Goal: Complete application form: Complete application form

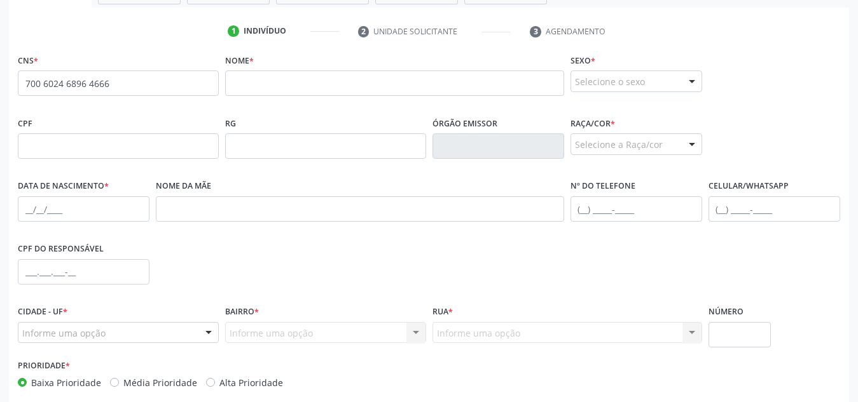
scroll to position [243, 0]
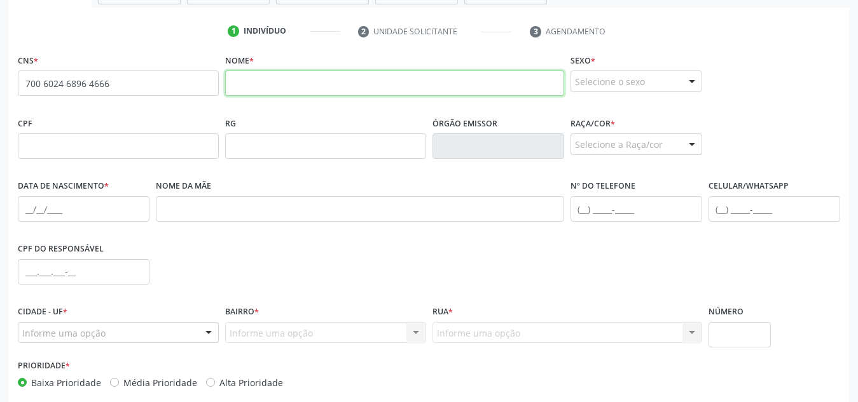
click at [267, 90] on input "text" at bounding box center [394, 83] width 339 height 25
paste input "[PERSON_NAME]"
type input "[PERSON_NAME]"
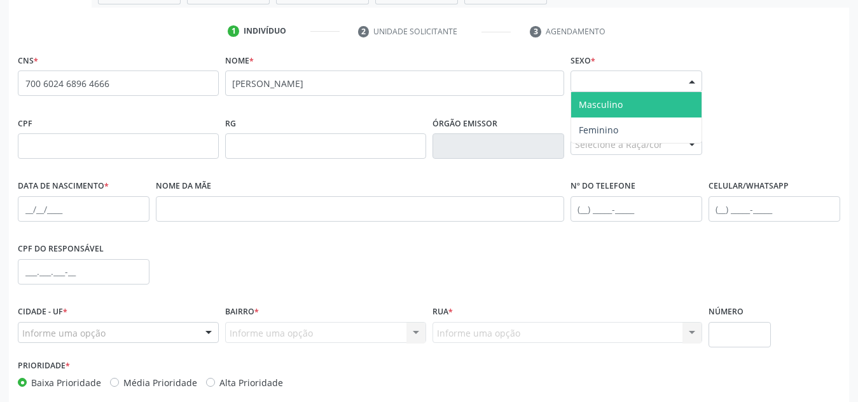
click at [612, 90] on div "Selecione o sexo" at bounding box center [636, 82] width 132 height 22
click at [612, 115] on span "Masculino" at bounding box center [636, 104] width 130 height 25
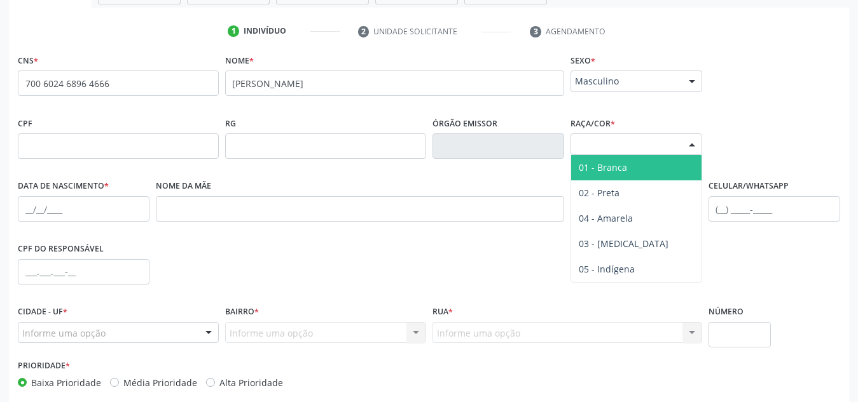
click at [643, 153] on div "Selecione a Raça/cor" at bounding box center [636, 145] width 132 height 22
click at [648, 164] on span "01 - Branca" at bounding box center [636, 167] width 130 height 25
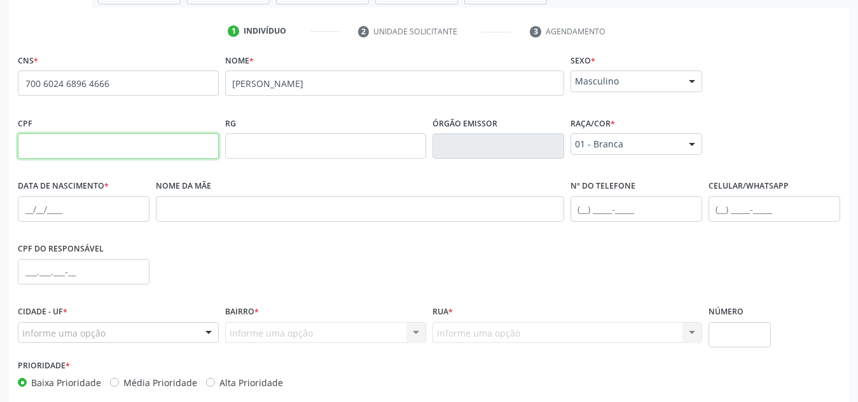
click at [184, 151] on input "text" at bounding box center [118, 146] width 201 height 25
paste input "201.219.74"
type input "2"
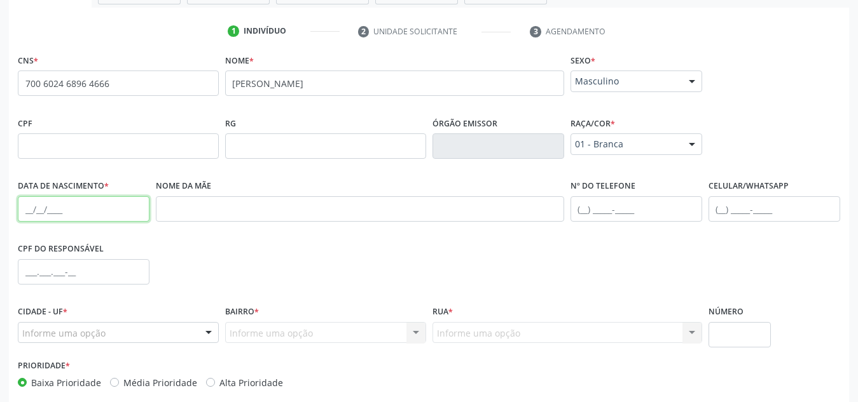
click at [120, 207] on input "text" at bounding box center [84, 208] width 132 height 25
paste input "[DATE]"
type input "[DATE]"
click at [722, 214] on input "text" at bounding box center [774, 208] width 132 height 25
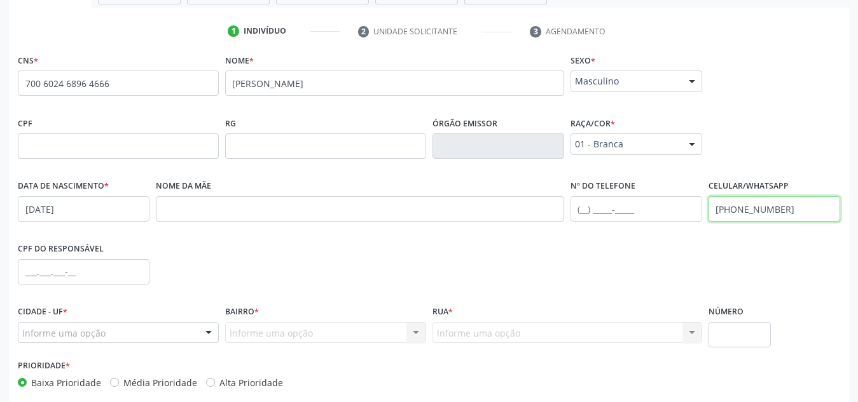
scroll to position [305, 0]
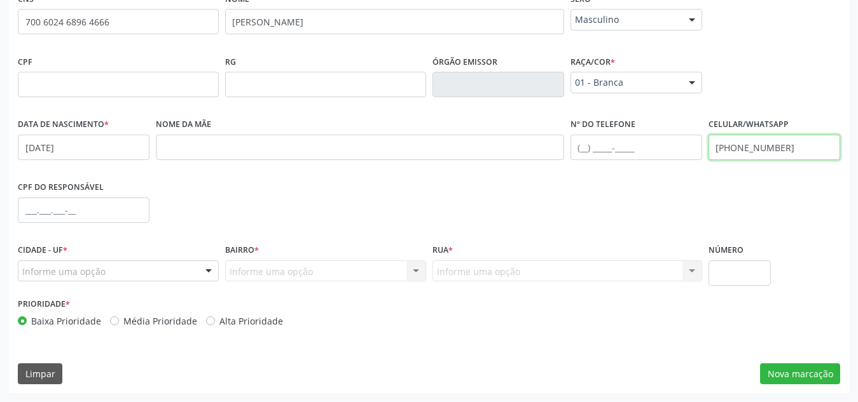
type input "[PHONE_NUMBER]"
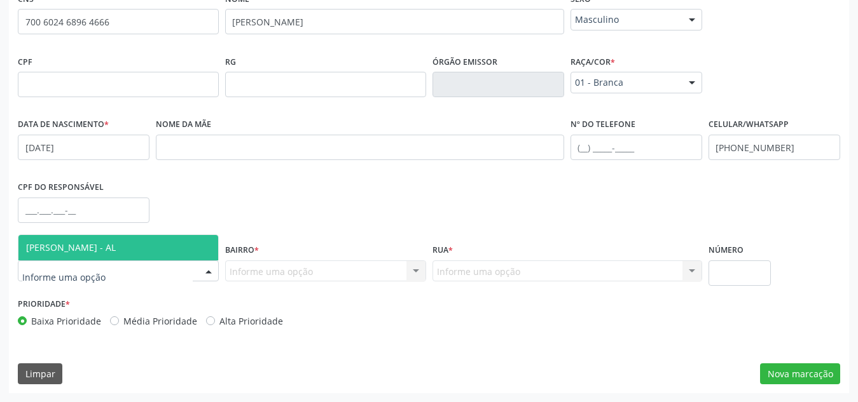
click at [186, 280] on div at bounding box center [118, 272] width 201 height 22
click at [199, 249] on span "[PERSON_NAME] - AL" at bounding box center [118, 247] width 200 height 25
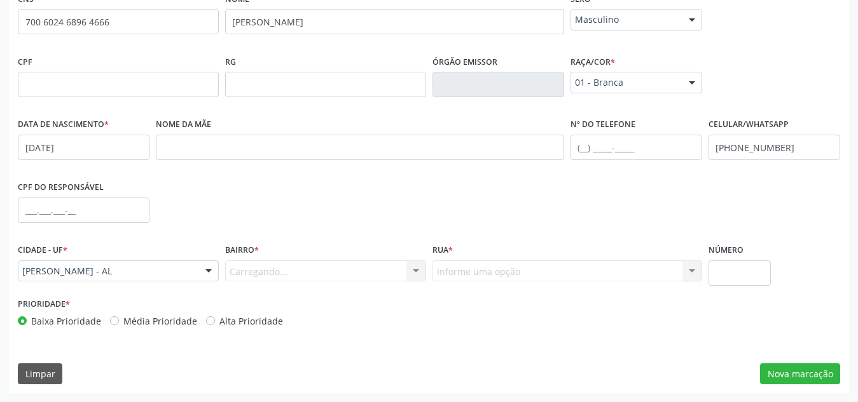
click at [290, 271] on div "Carregando... Nenhum resultado encontrado para: " " Nenhuma opção encontrada. D…" at bounding box center [325, 272] width 201 height 22
click at [311, 272] on div "Carregando... Nenhum resultado encontrado para: " " Nenhuma opção encontrada. D…" at bounding box center [325, 272] width 201 height 22
click at [414, 272] on div "Carregando... Nenhum resultado encontrado para: " " Nenhuma opção encontrada. D…" at bounding box center [325, 272] width 201 height 22
click at [305, 275] on div "Carregando... Nenhum resultado encontrado para: " " Nenhuma opção encontrada. D…" at bounding box center [325, 272] width 201 height 22
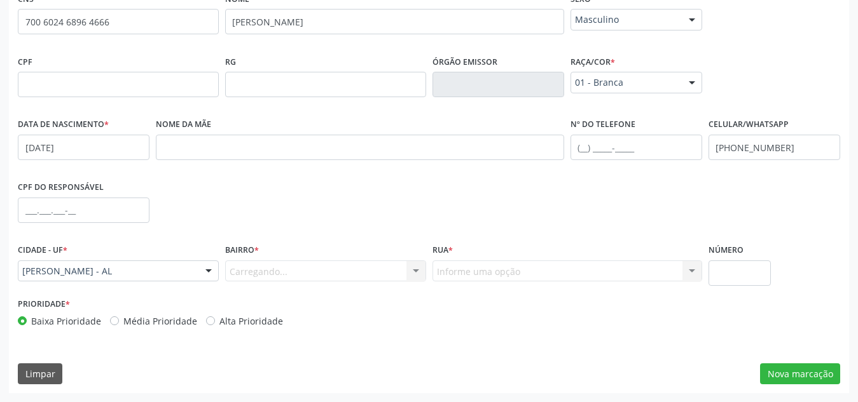
click at [305, 275] on div "Carregando... Nenhum resultado encontrado para: " " Nenhuma opção encontrada. D…" at bounding box center [325, 272] width 201 height 22
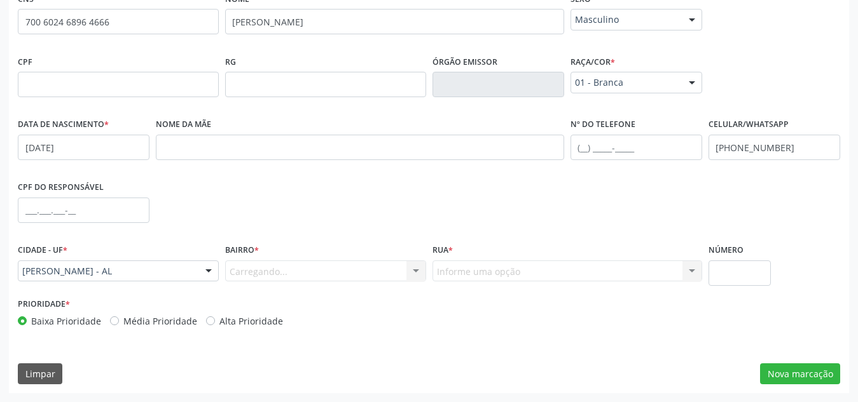
click at [305, 275] on div "Carregando... Nenhum resultado encontrado para: " " Nenhuma opção encontrada. D…" at bounding box center [325, 272] width 201 height 22
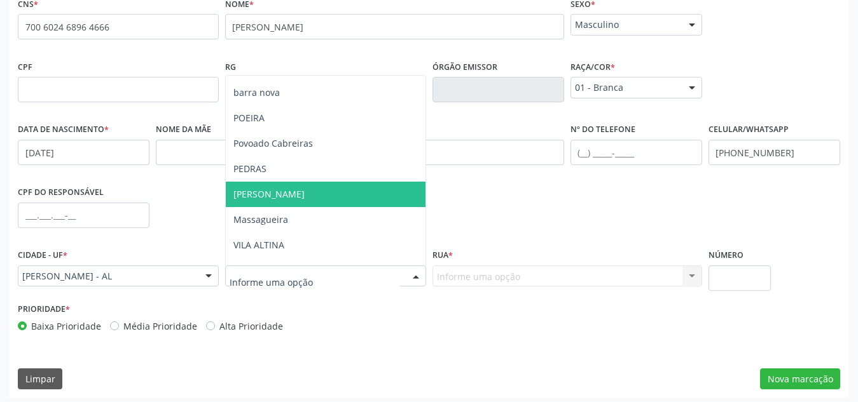
scroll to position [172, 0]
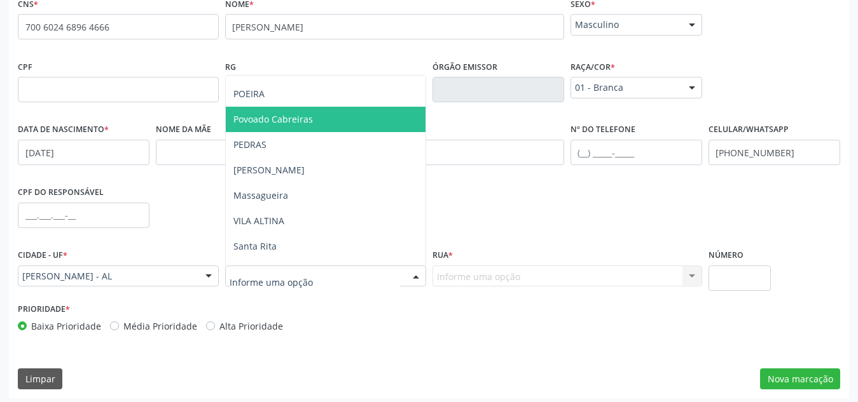
click at [319, 128] on span "Povoado Cabreiras" at bounding box center [326, 119] width 200 height 25
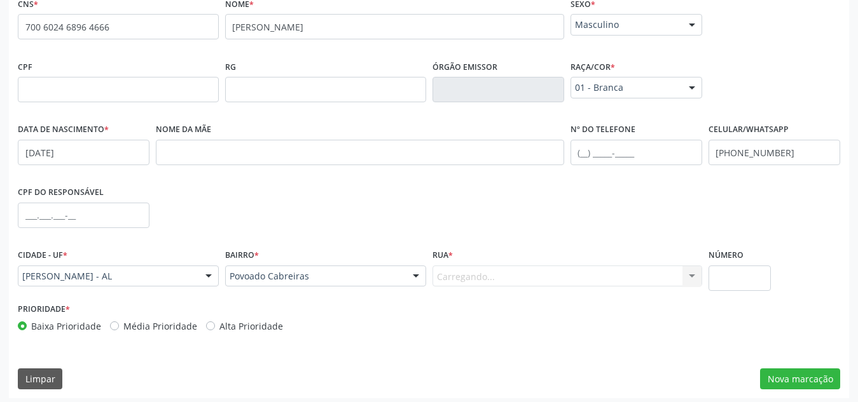
click at [468, 276] on div "Carregando... Nenhum resultado encontrado para: " " Nenhuma opção encontrada. D…" at bounding box center [567, 277] width 270 height 22
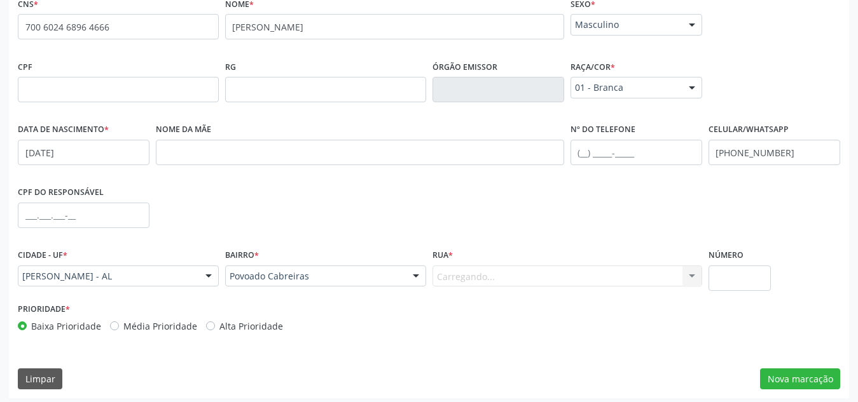
click at [468, 276] on div "Carregando... Nenhum resultado encontrado para: " " Nenhuma opção encontrada. D…" at bounding box center [567, 277] width 270 height 22
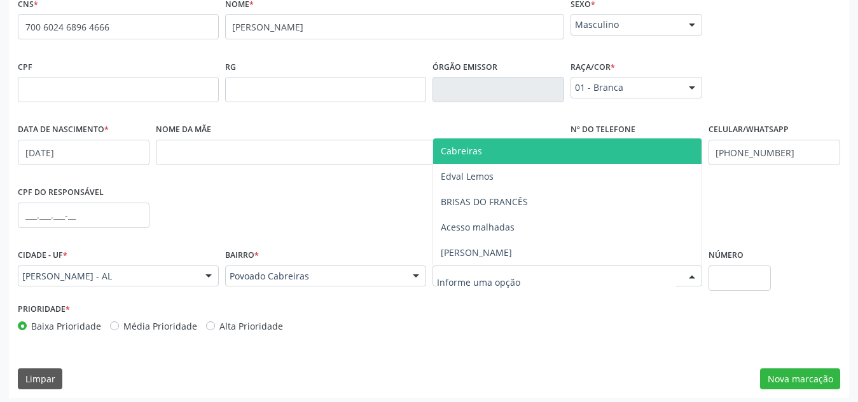
click at [515, 154] on span "Cabreiras" at bounding box center [567, 151] width 268 height 25
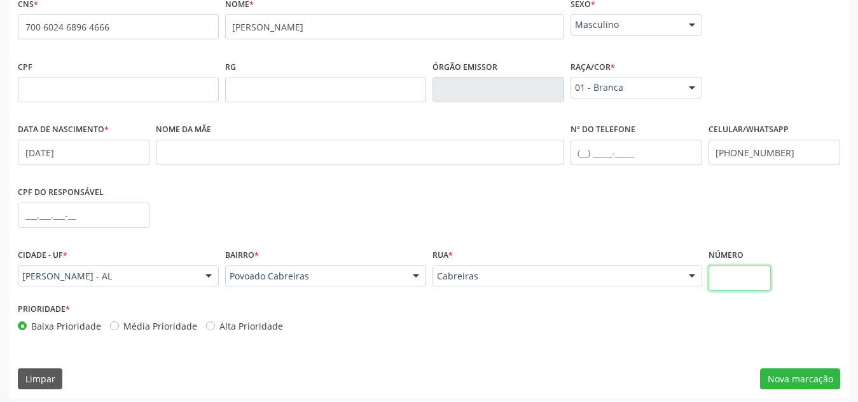
click at [737, 272] on input "text" at bounding box center [739, 278] width 63 height 25
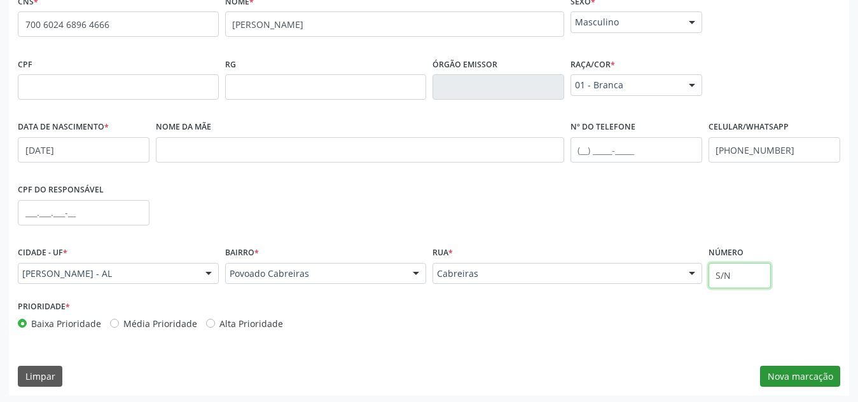
type input "S/N"
click at [794, 379] on button "Nova marcação" at bounding box center [800, 377] width 80 height 22
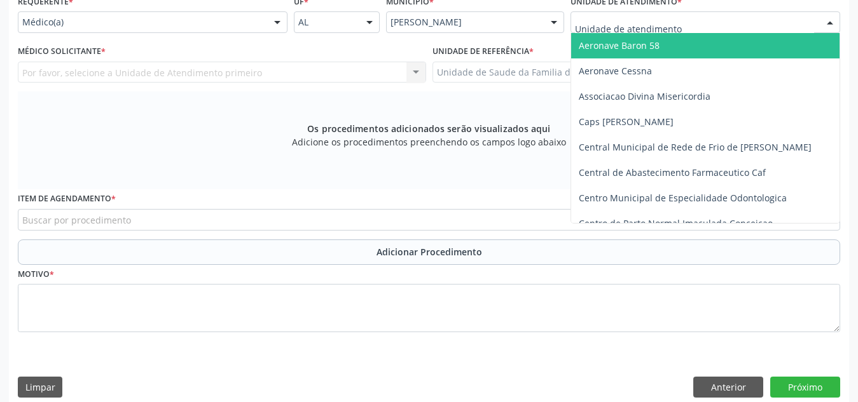
click at [685, 24] on div at bounding box center [705, 22] width 270 height 22
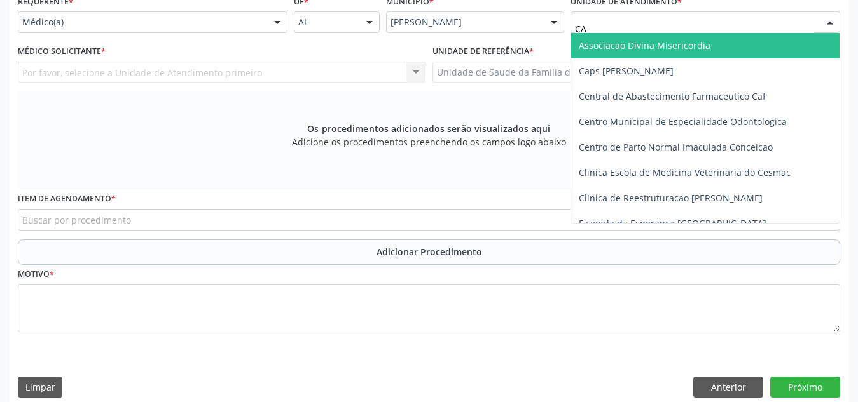
type input "CAB"
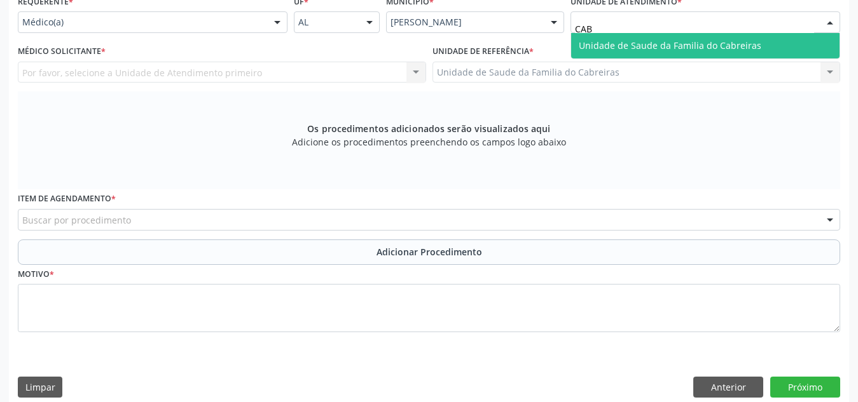
click at [654, 41] on span "Unidade de Saude da Familia do Cabreiras" at bounding box center [670, 45] width 182 height 12
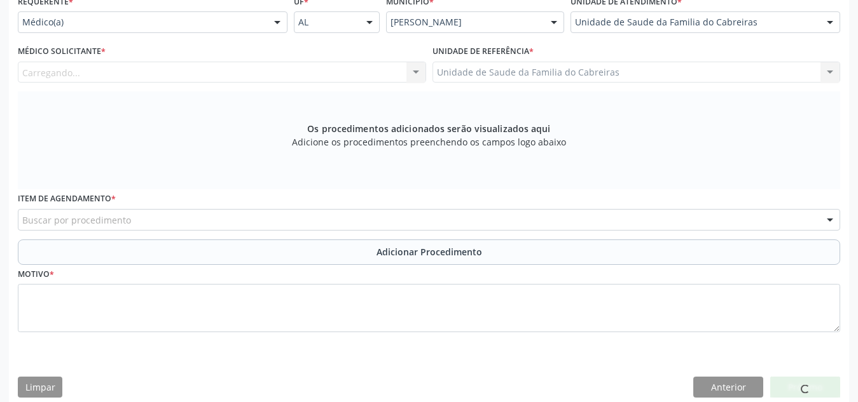
click at [226, 74] on div "Carregando... Nenhum resultado encontrado para: " " Não há nenhuma opção para s…" at bounding box center [222, 73] width 408 height 22
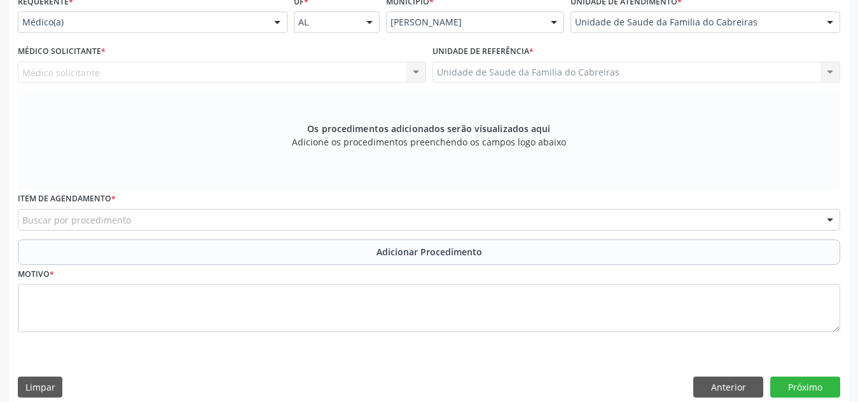
click at [226, 74] on div "Médico solicitante Nenhum resultado encontrado para: " " Não há nenhuma opção p…" at bounding box center [222, 73] width 408 height 22
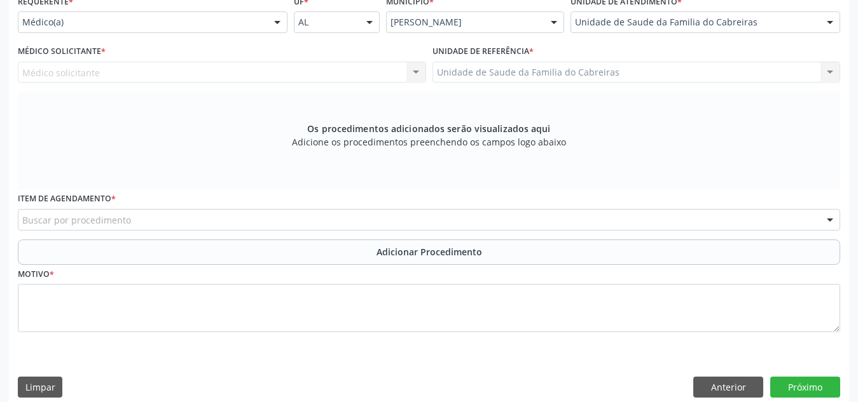
click at [226, 74] on div "Médico solicitante Nenhum resultado encontrado para: " " Não há nenhuma opção p…" at bounding box center [222, 73] width 408 height 22
click at [165, 69] on div "Médico solicitante Nenhum resultado encontrado para: " " Não há nenhuma opção p…" at bounding box center [222, 73] width 408 height 22
click at [411, 71] on div "Médico solicitante Nenhum resultado encontrado para: " " Não há nenhuma opção p…" at bounding box center [222, 73] width 408 height 22
